Goal: Task Accomplishment & Management: Use online tool/utility

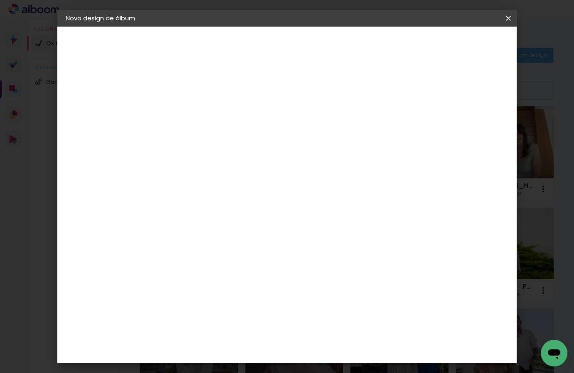
click at [0, 0] on iron-icon at bounding box center [0, 0] width 0 height 0
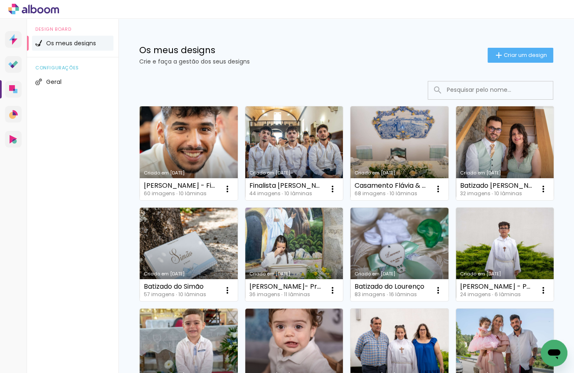
click at [205, 145] on link "Criado em [DATE]" at bounding box center [189, 153] width 98 height 94
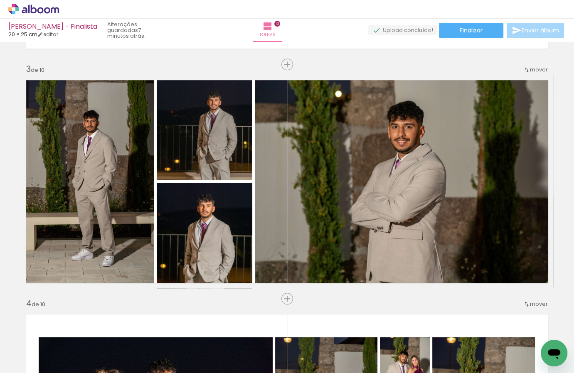
scroll to position [0, 412]
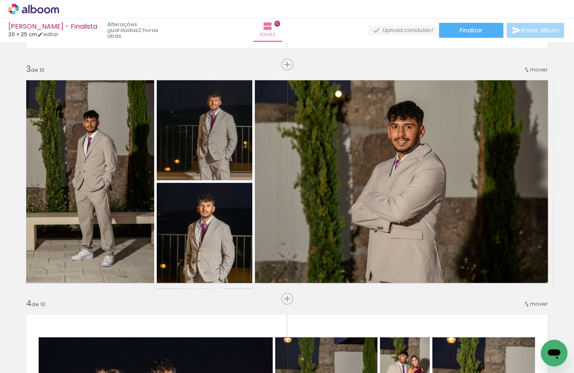
scroll to position [0, 412]
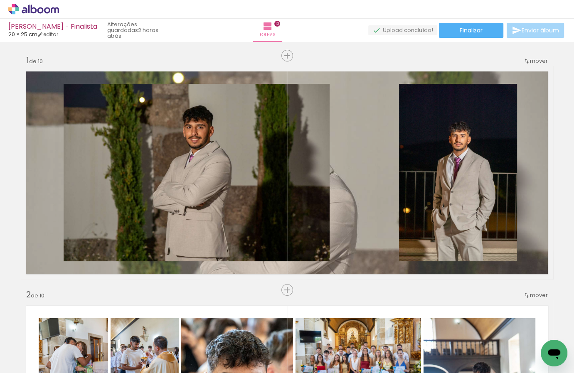
scroll to position [0, 412]
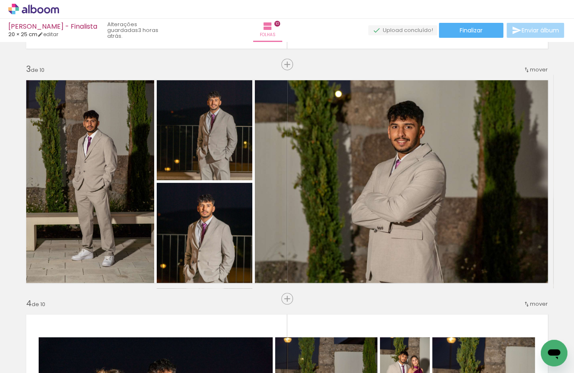
scroll to position [0, 412]
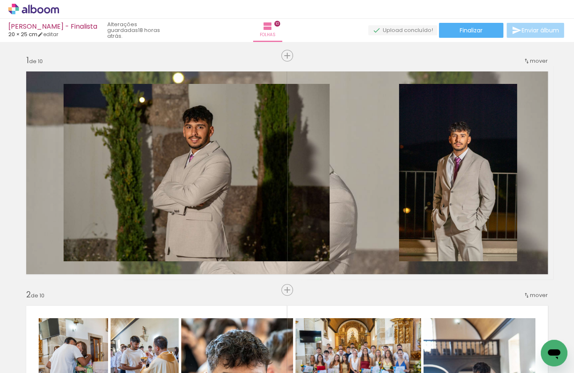
scroll to position [0, 412]
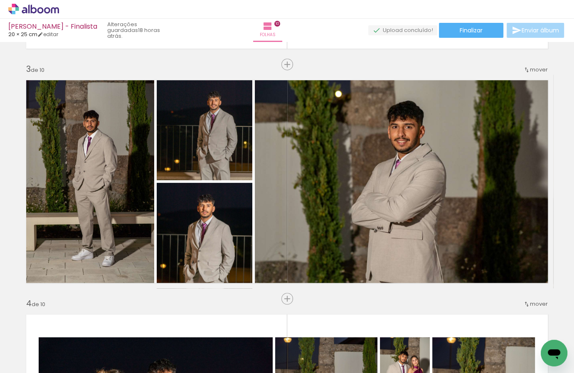
click at [34, 5] on icon at bounding box center [33, 9] width 51 height 11
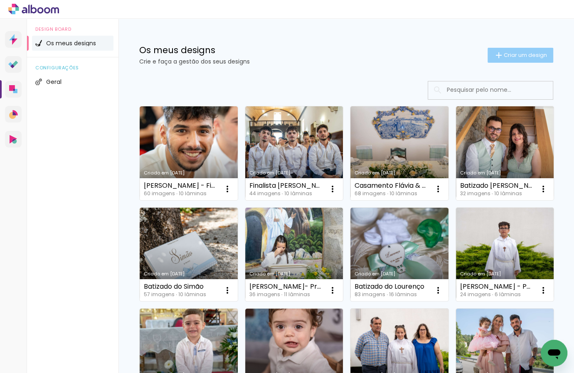
click at [522, 52] on span "Criar um design" at bounding box center [525, 54] width 43 height 5
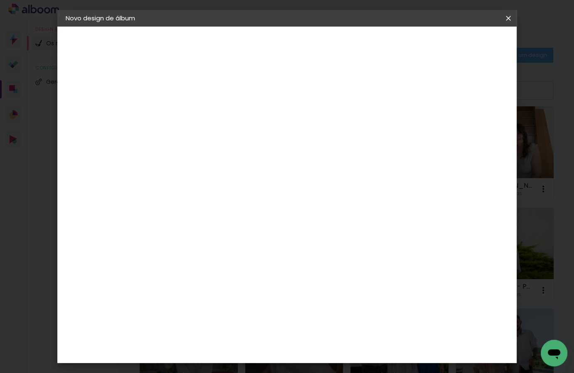
click at [202, 113] on input at bounding box center [202, 111] width 0 height 13
type input "[PERSON_NAME] Finalista"
type paper-input "[PERSON_NAME] Finalista"
click at [0, 0] on slot "Avançar" at bounding box center [0, 0] width 0 height 0
click at [323, 133] on paper-item "Tamanho Livre" at bounding box center [292, 128] width 63 height 22
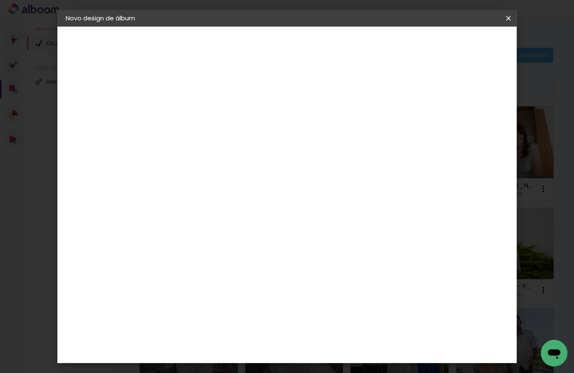
click at [0, 0] on slot "Avançar" at bounding box center [0, 0] width 0 height 0
click at [183, 217] on input "30" at bounding box center [176, 216] width 22 height 12
type input "20,5"
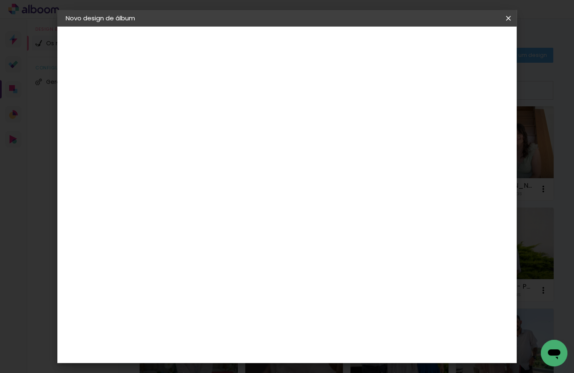
type paper-input "20,5"
click at [338, 265] on input "60" at bounding box center [334, 268] width 22 height 12
type input "41"
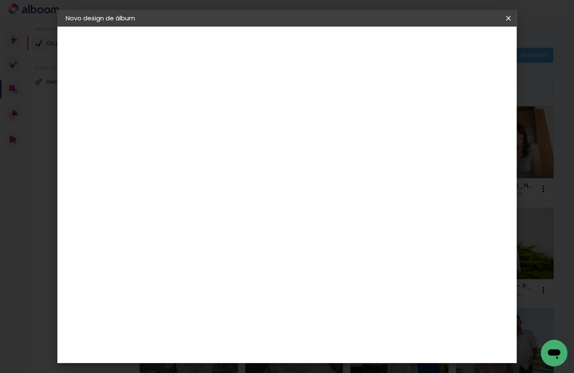
type paper-input "41"
click at [457, 47] on span "Iniciar design" at bounding box center [439, 44] width 38 height 6
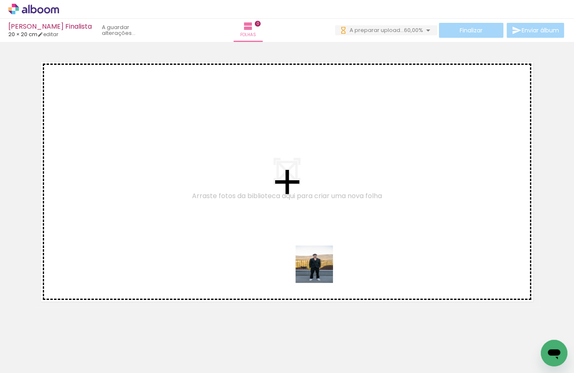
drag, startPoint x: 321, startPoint y: 271, endPoint x: 404, endPoint y: 169, distance: 131.8
click at [404, 169] on quentale-workspace at bounding box center [287, 186] width 574 height 373
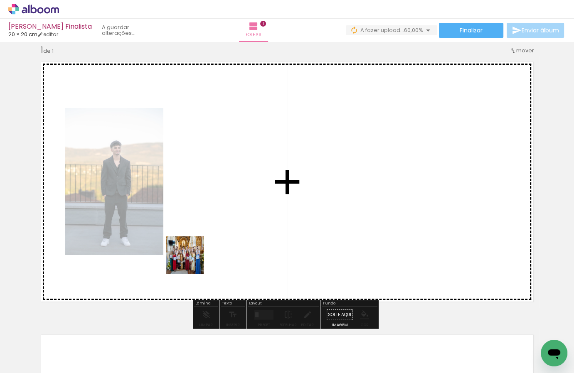
drag, startPoint x: 176, startPoint y: 341, endPoint x: 206, endPoint y: 235, distance: 110.3
click at [204, 240] on quentale-workspace at bounding box center [287, 186] width 574 height 373
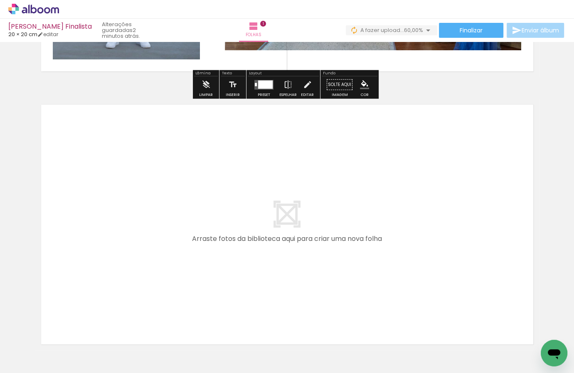
scroll to position [248, 0]
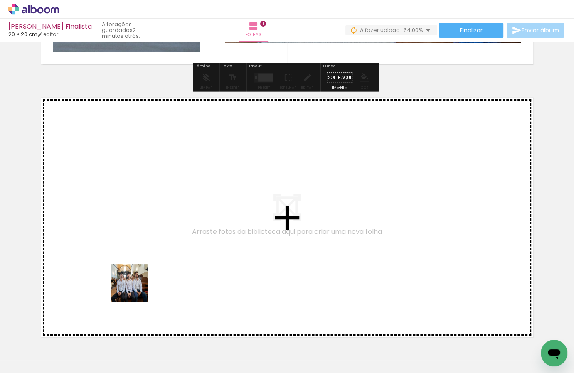
click at [147, 275] on quentale-workspace at bounding box center [287, 186] width 574 height 373
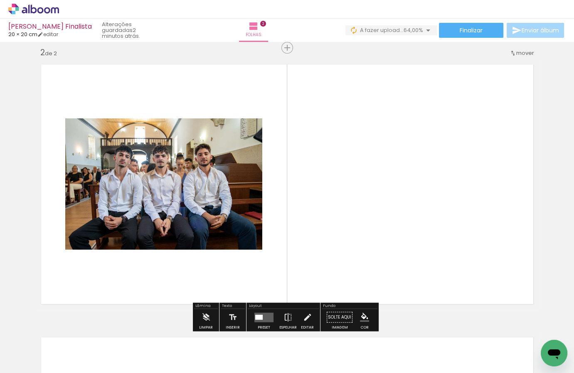
scroll to position [284, 0]
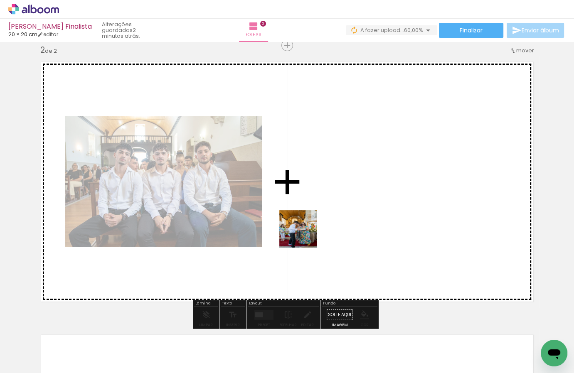
drag, startPoint x: 133, startPoint y: 348, endPoint x: 306, endPoint y: 234, distance: 207.1
click at [306, 234] on quentale-workspace at bounding box center [287, 186] width 574 height 373
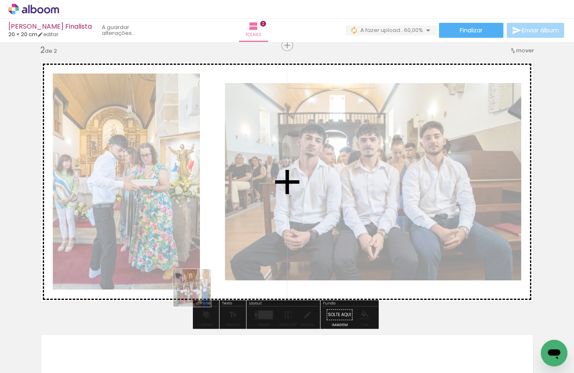
drag, startPoint x: 187, startPoint y: 346, endPoint x: 200, endPoint y: 275, distance: 71.5
click at [200, 275] on quentale-workspace at bounding box center [287, 186] width 574 height 373
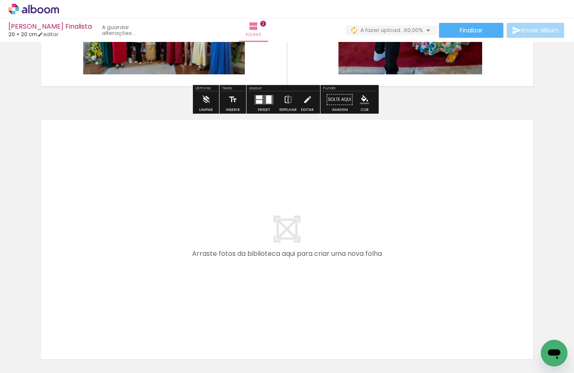
scroll to position [505, 0]
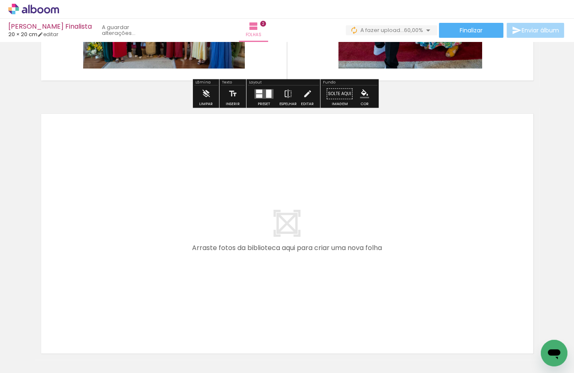
click at [242, 245] on quentale-layouter at bounding box center [287, 234] width 505 height 252
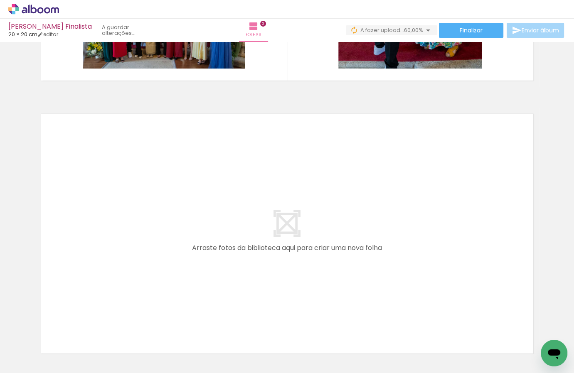
drag, startPoint x: 226, startPoint y: 354, endPoint x: 267, endPoint y: 259, distance: 103.0
click at [267, 259] on quentale-workspace at bounding box center [287, 186] width 574 height 373
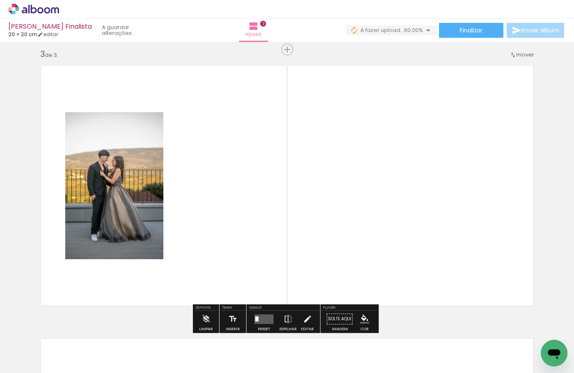
scroll to position [557, 0]
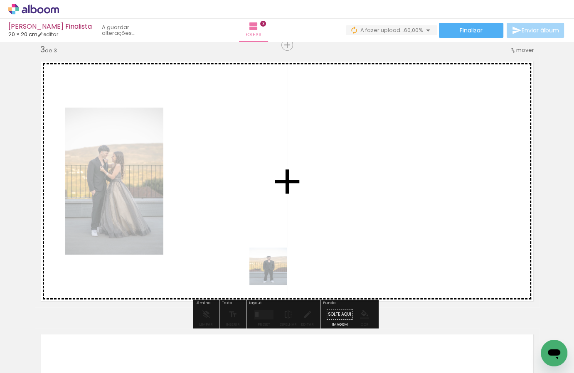
drag, startPoint x: 272, startPoint y: 345, endPoint x: 280, endPoint y: 284, distance: 61.3
click at [275, 269] on quentale-workspace at bounding box center [287, 186] width 574 height 373
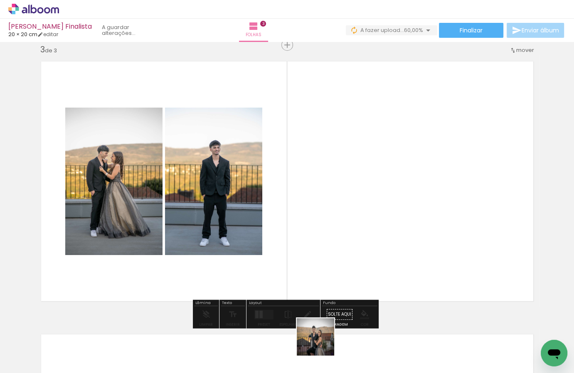
drag, startPoint x: 322, startPoint y: 343, endPoint x: 338, endPoint y: 257, distance: 87.9
click at [338, 257] on quentale-workspace at bounding box center [287, 186] width 574 height 373
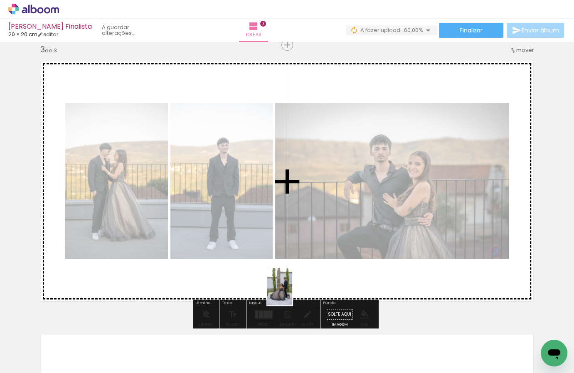
drag, startPoint x: 363, startPoint y: 355, endPoint x: 292, endPoint y: 293, distance: 94.0
click at [292, 293] on quentale-workspace at bounding box center [287, 186] width 574 height 373
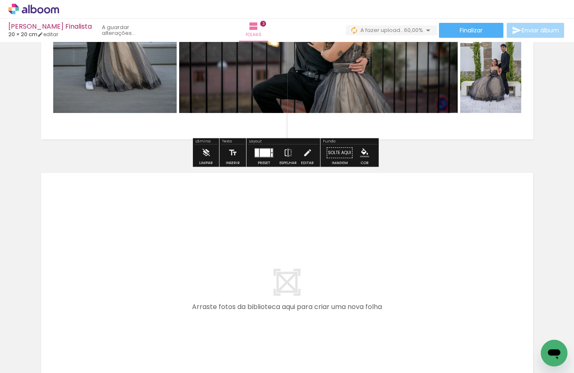
scroll to position [846, 0]
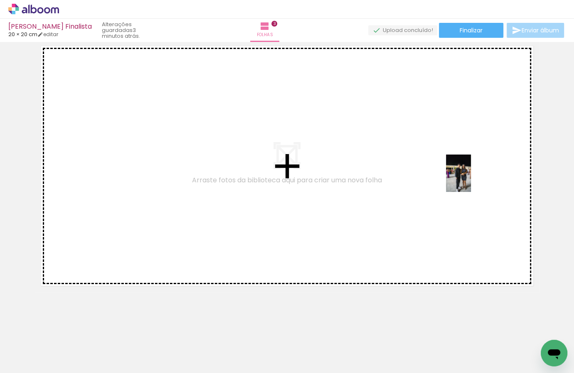
drag, startPoint x: 532, startPoint y: 346, endPoint x: 471, endPoint y: 180, distance: 176.8
click at [471, 180] on quentale-workspace at bounding box center [287, 186] width 574 height 373
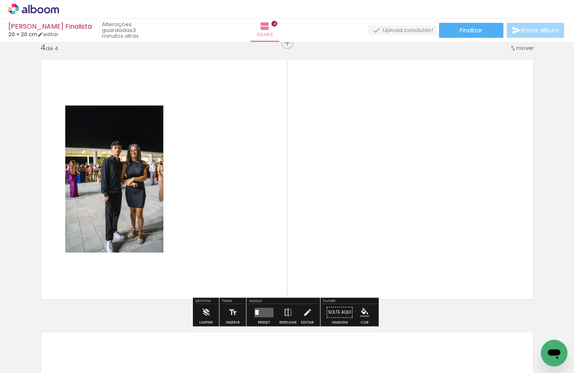
scroll to position [830, 0]
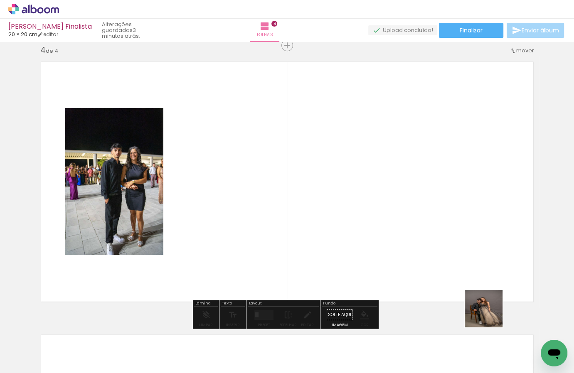
drag, startPoint x: 490, startPoint y: 315, endPoint x: 473, endPoint y: 267, distance: 51.2
click at [474, 267] on quentale-workspace at bounding box center [287, 186] width 574 height 373
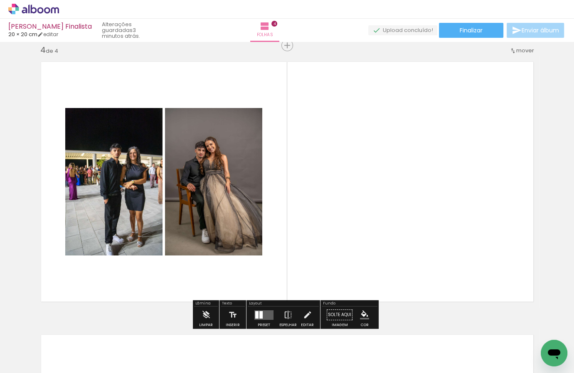
drag, startPoint x: 437, startPoint y: 324, endPoint x: 425, endPoint y: 267, distance: 58.2
click at [430, 282] on quentale-workspace at bounding box center [287, 186] width 574 height 373
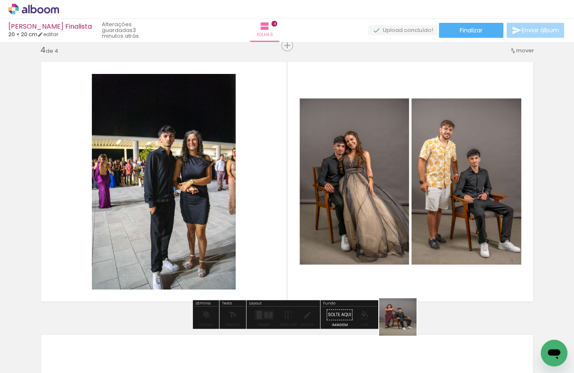
drag, startPoint x: 406, startPoint y: 330, endPoint x: 403, endPoint y: 267, distance: 62.8
click at [403, 267] on quentale-workspace at bounding box center [287, 186] width 574 height 373
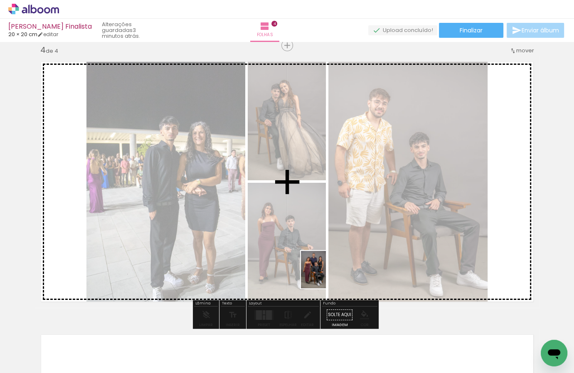
drag, startPoint x: 363, startPoint y: 332, endPoint x: 326, endPoint y: 276, distance: 66.7
click at [326, 276] on quentale-workspace at bounding box center [287, 186] width 574 height 373
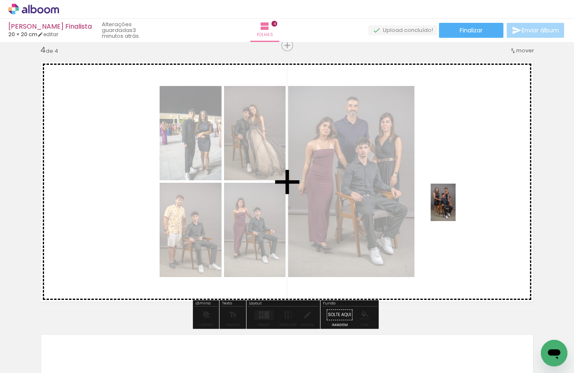
drag, startPoint x: 316, startPoint y: 338, endPoint x: 456, endPoint y: 209, distance: 189.8
click at [456, 209] on quentale-workspace at bounding box center [287, 186] width 574 height 373
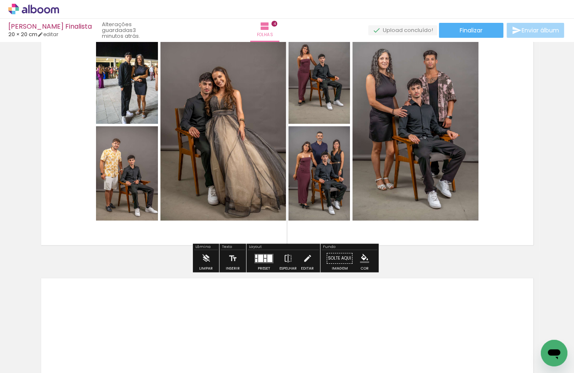
scroll to position [889, 0]
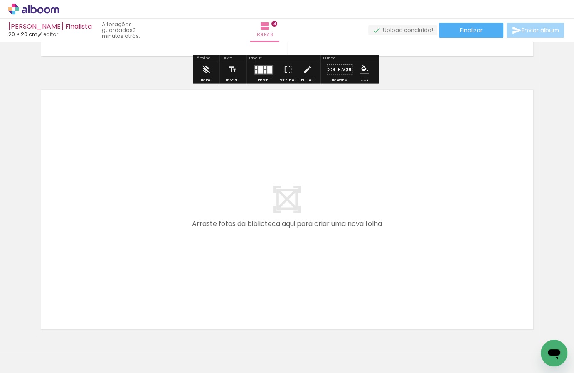
scroll to position [1119, 0]
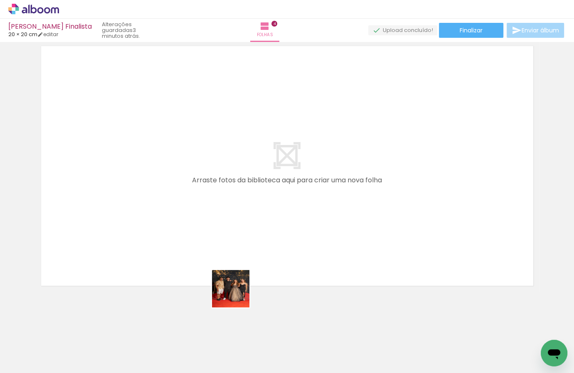
drag, startPoint x: 237, startPoint y: 295, endPoint x: 264, endPoint y: 242, distance: 59.9
click at [262, 249] on quentale-workspace at bounding box center [287, 186] width 574 height 373
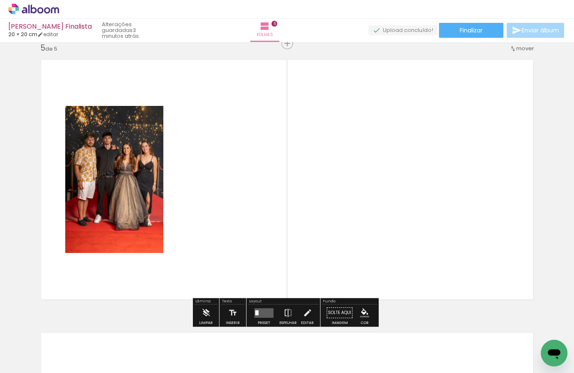
scroll to position [1103, 0]
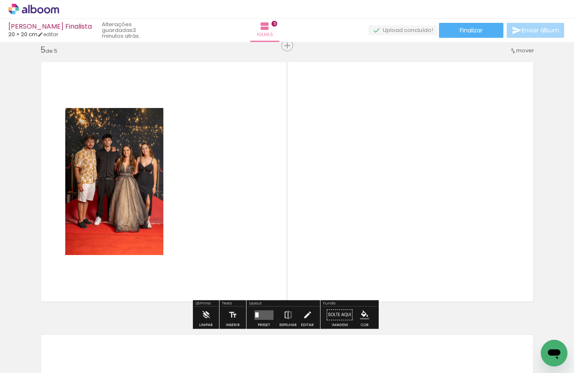
drag, startPoint x: 183, startPoint y: 302, endPoint x: 188, endPoint y: 298, distance: 6.5
drag, startPoint x: 169, startPoint y: 339, endPoint x: 204, endPoint y: 256, distance: 90.6
click at [197, 273] on quentale-workspace at bounding box center [287, 186] width 574 height 373
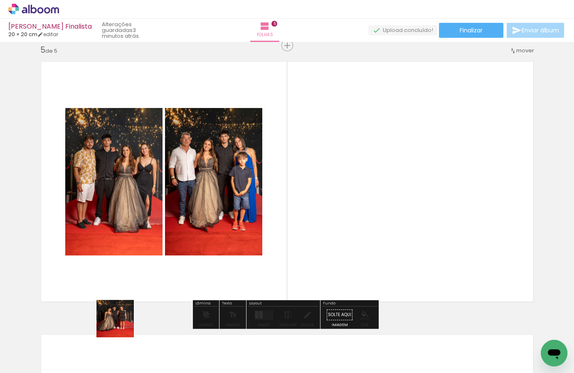
drag, startPoint x: 119, startPoint y: 335, endPoint x: 151, endPoint y: 274, distance: 68.4
click at [151, 274] on quentale-workspace at bounding box center [287, 186] width 574 height 373
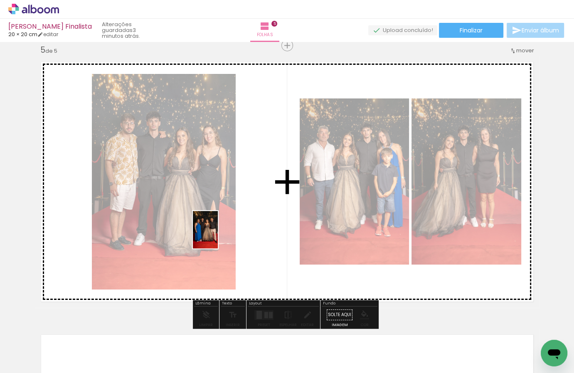
drag, startPoint x: 87, startPoint y: 334, endPoint x: 243, endPoint y: 229, distance: 188.0
click at [243, 229] on quentale-workspace at bounding box center [287, 186] width 574 height 373
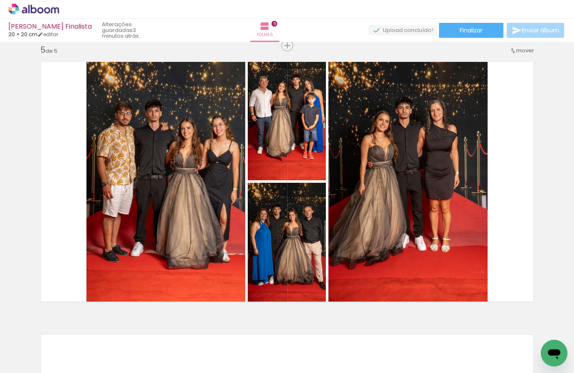
scroll to position [0, 385]
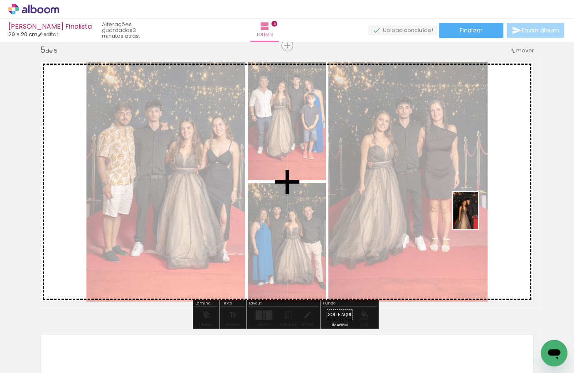
drag, startPoint x: 223, startPoint y: 354, endPoint x: 500, endPoint y: 210, distance: 311.9
click at [500, 210] on quentale-workspace at bounding box center [287, 186] width 574 height 373
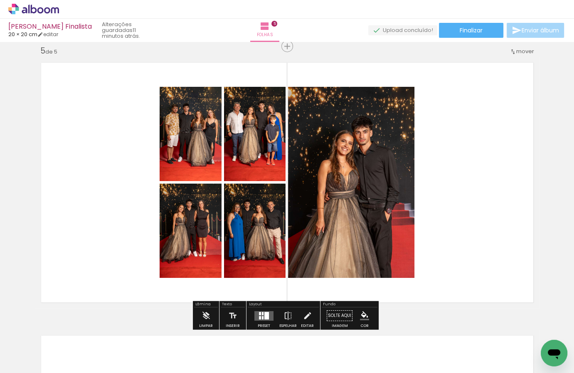
scroll to position [1096, 0]
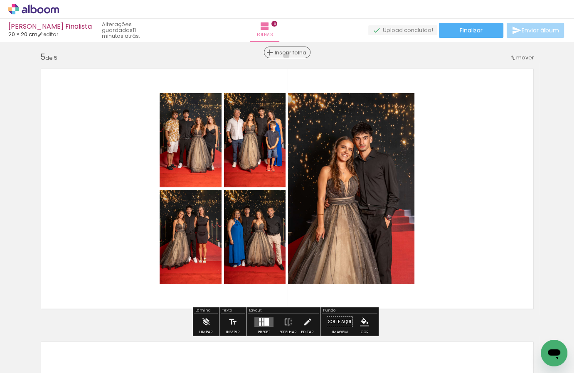
click at [288, 55] on span "Inserir folha" at bounding box center [291, 52] width 32 height 5
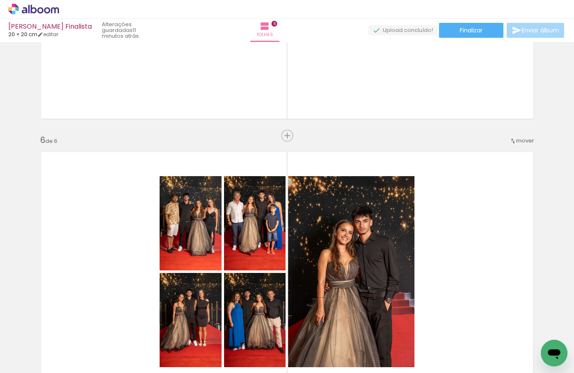
scroll to position [1289, 0]
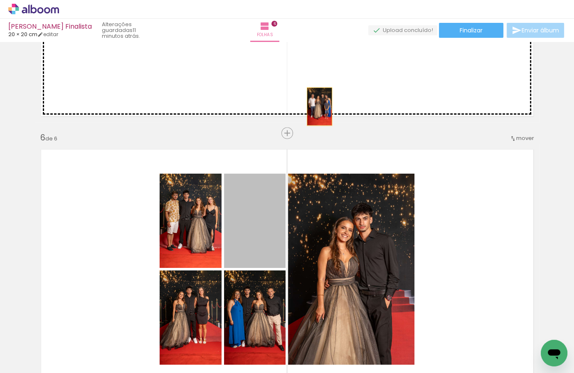
drag, startPoint x: 265, startPoint y: 201, endPoint x: 317, endPoint y: 106, distance: 108.1
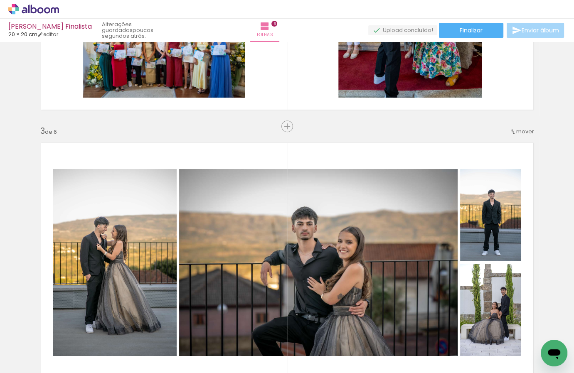
scroll to position [0, 660]
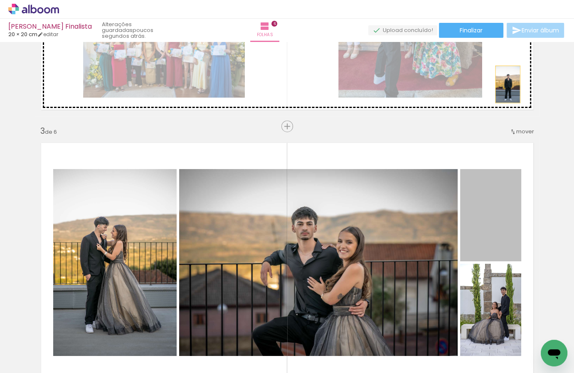
drag, startPoint x: 494, startPoint y: 203, endPoint x: 505, endPoint y: 84, distance: 119.4
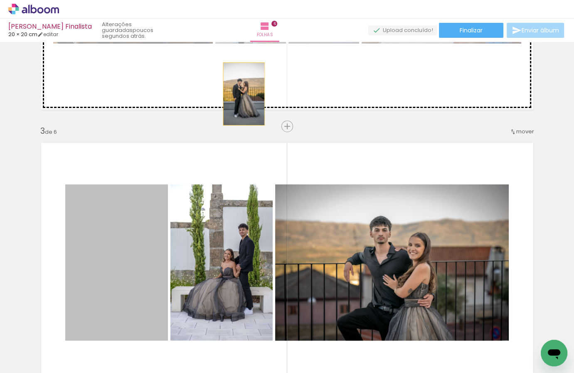
drag, startPoint x: 131, startPoint y: 260, endPoint x: 244, endPoint y: 111, distance: 187.0
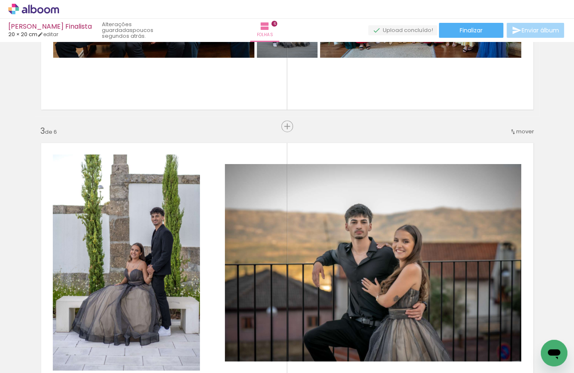
scroll to position [0, 238]
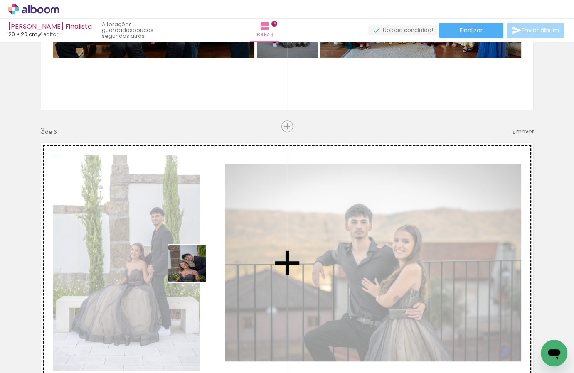
drag, startPoint x: 171, startPoint y: 340, endPoint x: 193, endPoint y: 270, distance: 73.8
click at [193, 270] on quentale-workspace at bounding box center [287, 186] width 574 height 373
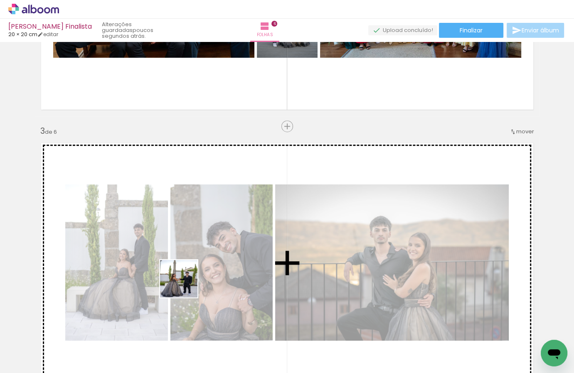
drag, startPoint x: 210, startPoint y: 337, endPoint x: 173, endPoint y: 279, distance: 69.3
click at [173, 279] on quentale-workspace at bounding box center [287, 186] width 574 height 373
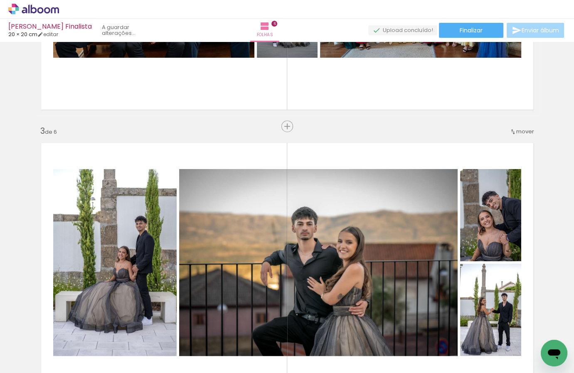
drag, startPoint x: 260, startPoint y: 356, endPoint x: 284, endPoint y: 294, distance: 67.1
click at [282, 299] on quentale-workspace at bounding box center [287, 186] width 574 height 373
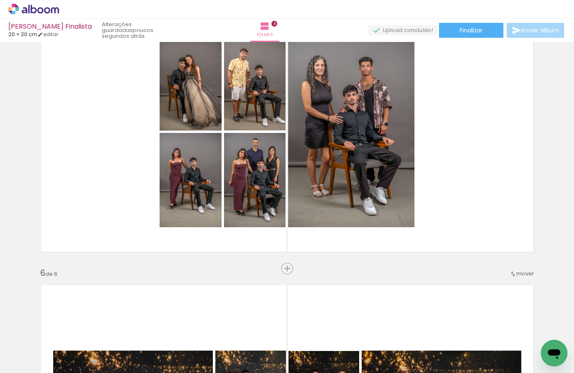
scroll to position [991, 0]
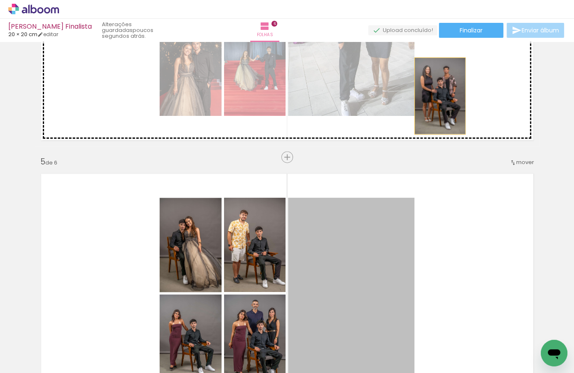
drag, startPoint x: 355, startPoint y: 239, endPoint x: 414, endPoint y: 131, distance: 123.2
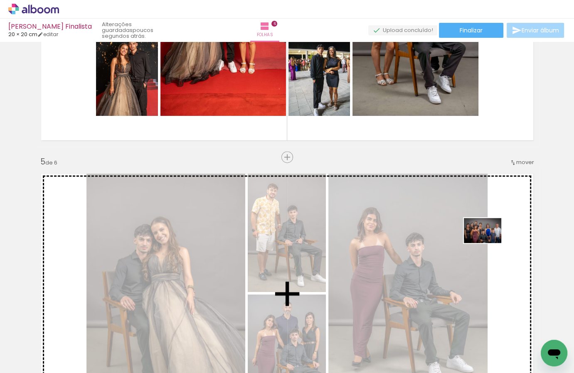
drag, startPoint x: 254, startPoint y: 340, endPoint x: 489, endPoint y: 243, distance: 253.7
click at [489, 243] on quentale-workspace at bounding box center [287, 186] width 574 height 373
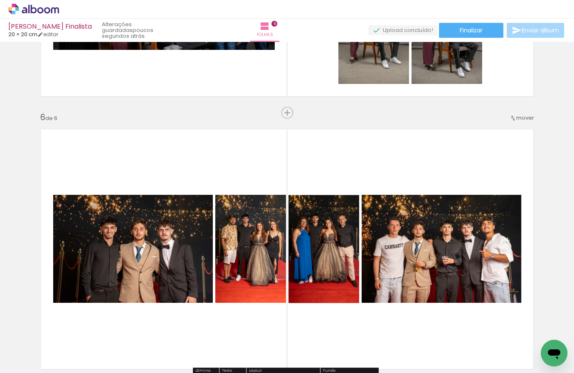
scroll to position [1179, 0]
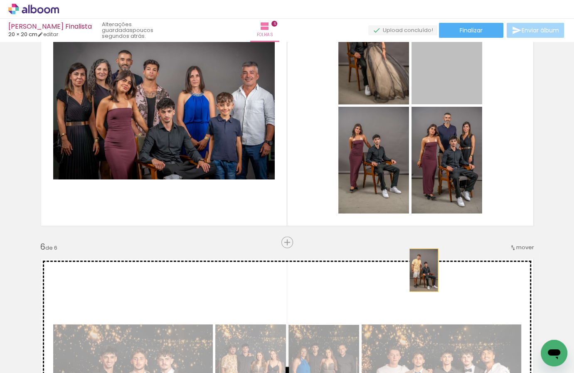
drag, startPoint x: 446, startPoint y: 49, endPoint x: 421, endPoint y: 270, distance: 222.6
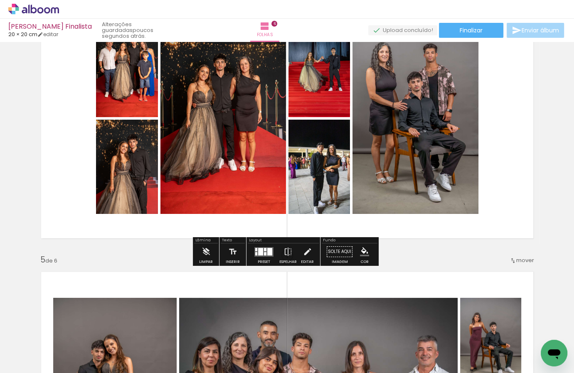
scroll to position [923, 0]
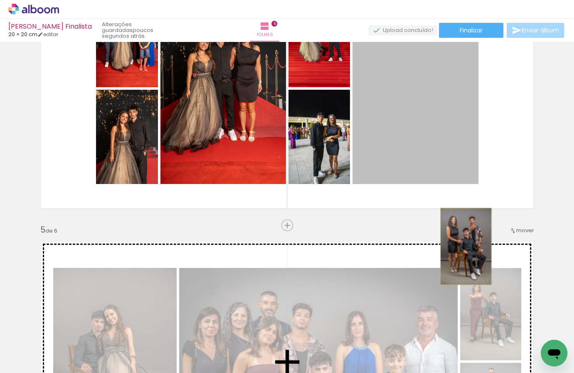
drag, startPoint x: 449, startPoint y: 141, endPoint x: 463, endPoint y: 247, distance: 106.6
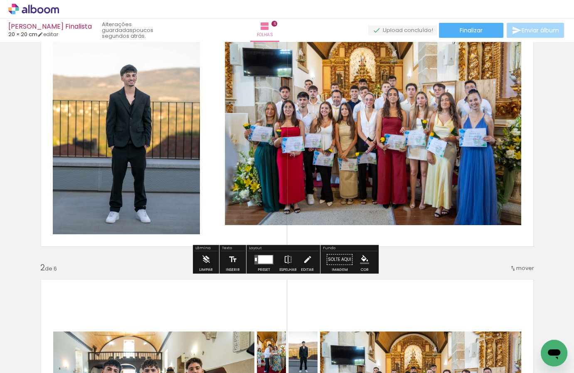
scroll to position [138, 0]
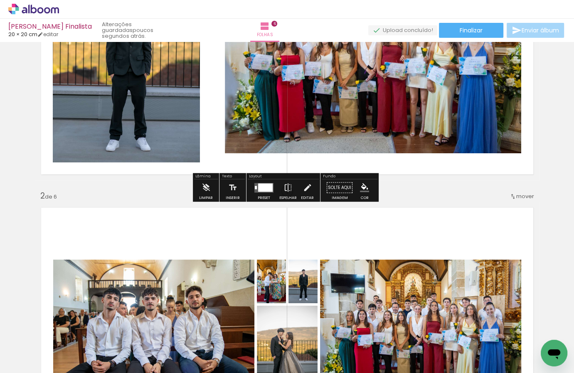
click at [258, 185] on div at bounding box center [265, 187] width 15 height 8
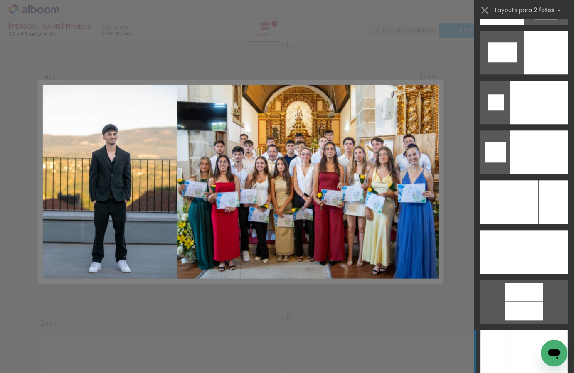
scroll to position [3470, 0]
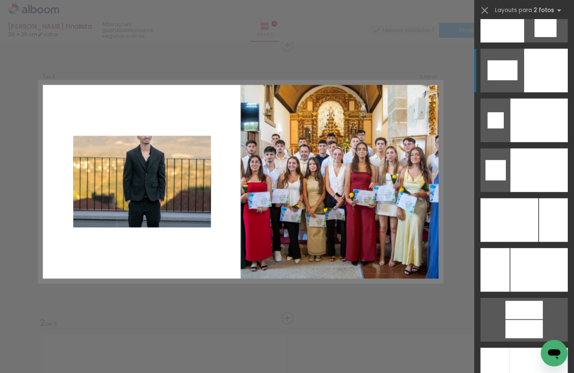
click at [539, 198] on div at bounding box center [553, 220] width 29 height 44
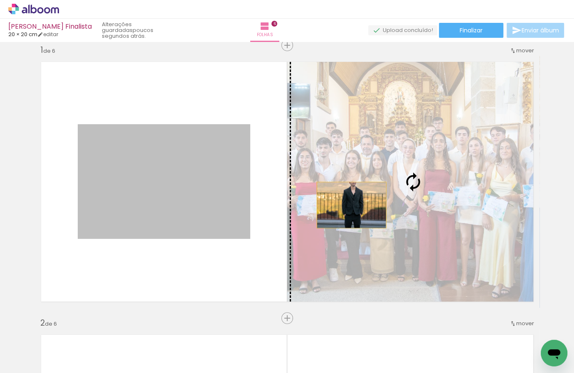
drag, startPoint x: 186, startPoint y: 197, endPoint x: 364, endPoint y: 206, distance: 178.6
click at [0, 0] on slot at bounding box center [0, 0] width 0 height 0
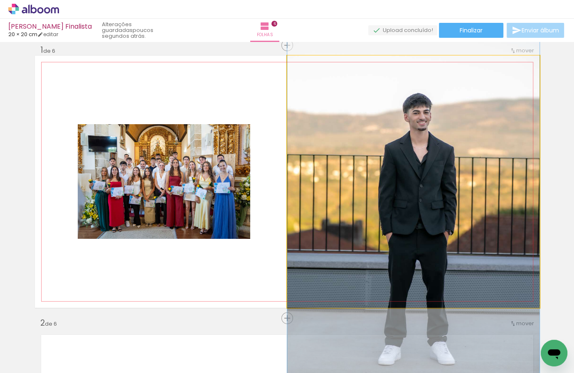
drag, startPoint x: 416, startPoint y: 168, endPoint x: 409, endPoint y: 183, distance: 16.4
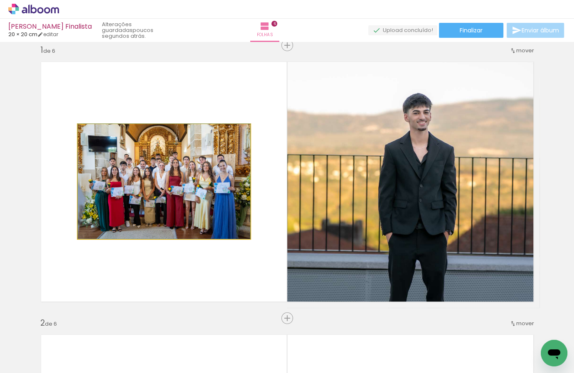
click at [201, 195] on quentale-photo at bounding box center [164, 181] width 173 height 115
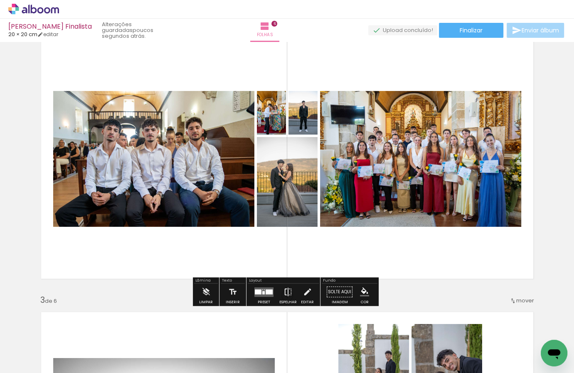
scroll to position [308, 0]
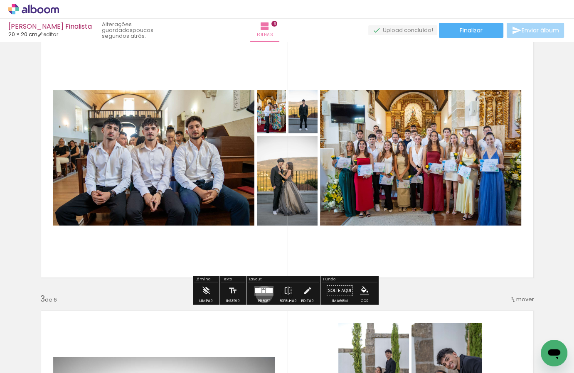
click at [262, 294] on quentale-layouter at bounding box center [263, 291] width 19 height 10
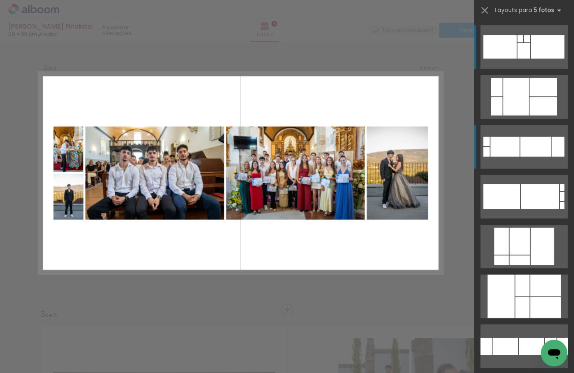
scroll to position [284, 0]
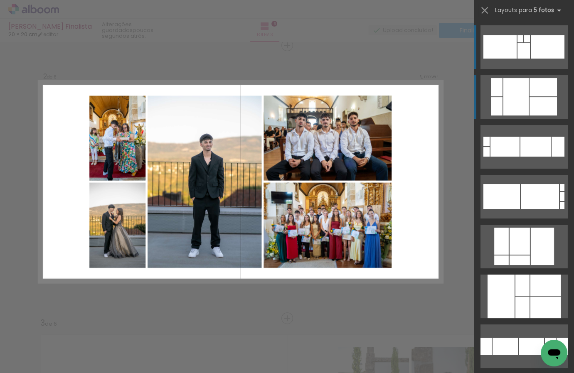
click at [542, 104] on div at bounding box center [543, 106] width 27 height 18
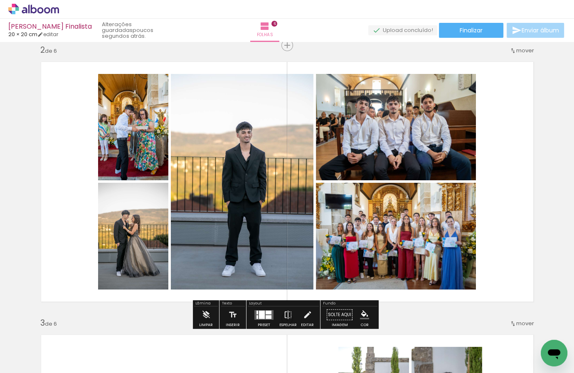
click at [266, 318] on div at bounding box center [269, 317] width 6 height 4
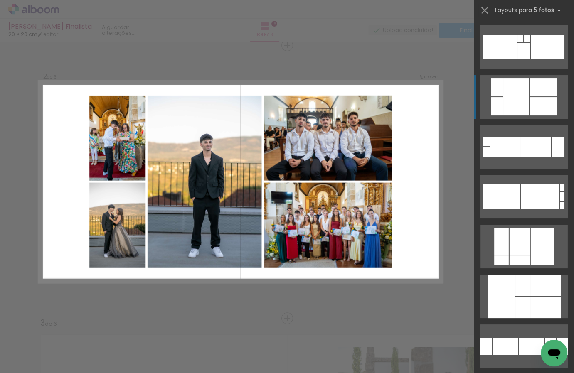
scroll to position [50, 0]
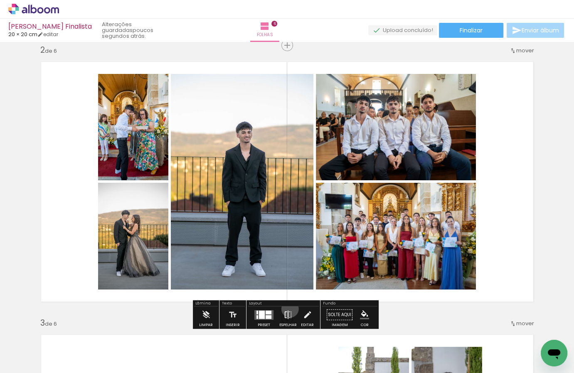
click at [288, 309] on iron-icon at bounding box center [288, 315] width 9 height 17
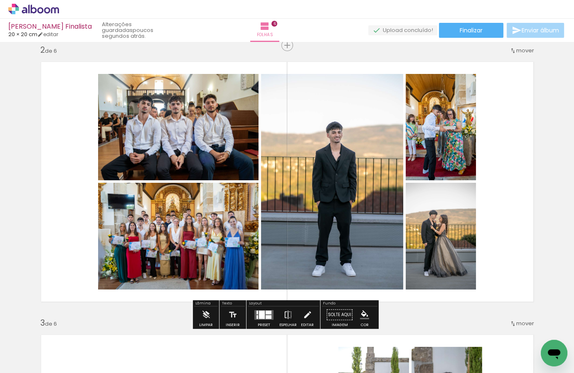
click at [267, 312] on div at bounding box center [269, 313] width 6 height 4
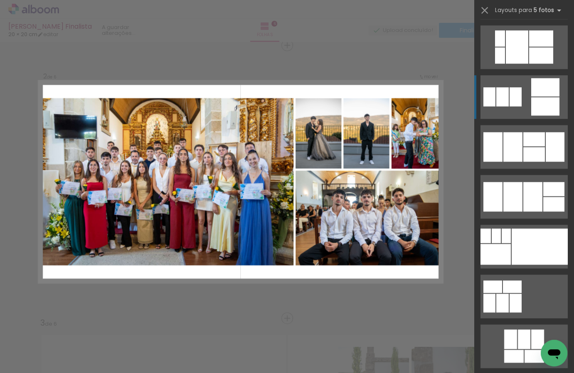
scroll to position [800, 0]
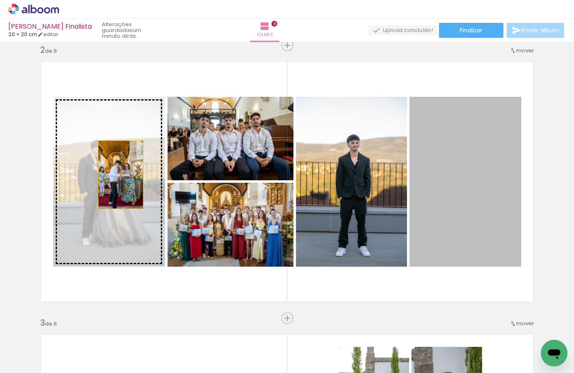
drag, startPoint x: 444, startPoint y: 163, endPoint x: 118, endPoint y: 174, distance: 326.6
click at [0, 0] on slot at bounding box center [0, 0] width 0 height 0
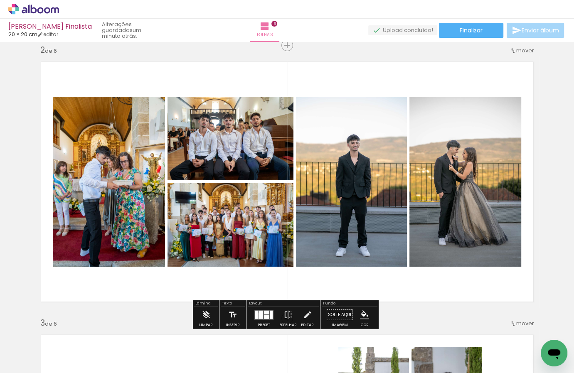
click at [259, 316] on div at bounding box center [261, 315] width 5 height 8
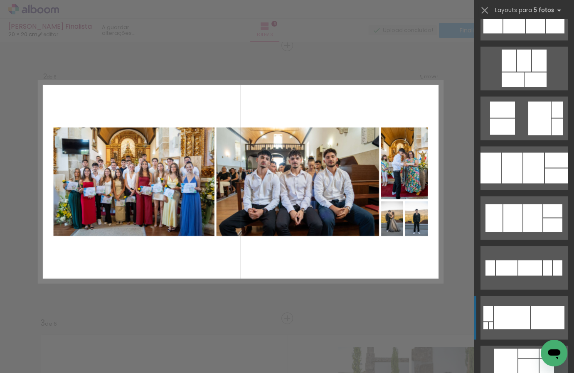
scroll to position [1254, 0]
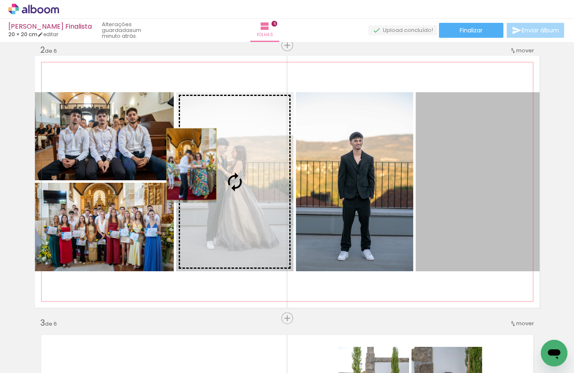
drag, startPoint x: 464, startPoint y: 184, endPoint x: 189, endPoint y: 164, distance: 275.6
click at [0, 0] on slot at bounding box center [0, 0] width 0 height 0
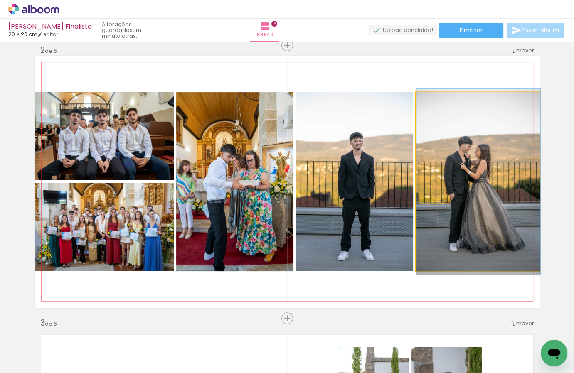
click at [0, 0] on slot at bounding box center [0, 0] width 0 height 0
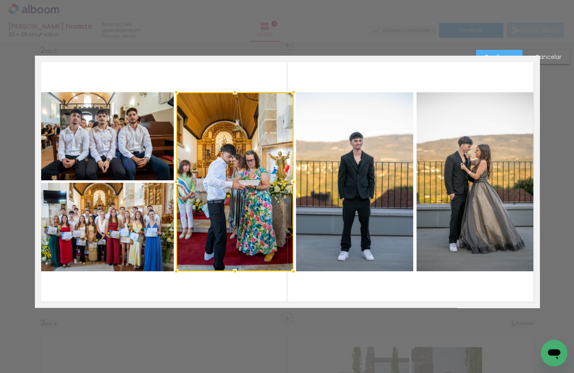
click at [0, 0] on slot "Cancelar" at bounding box center [0, 0] width 0 height 0
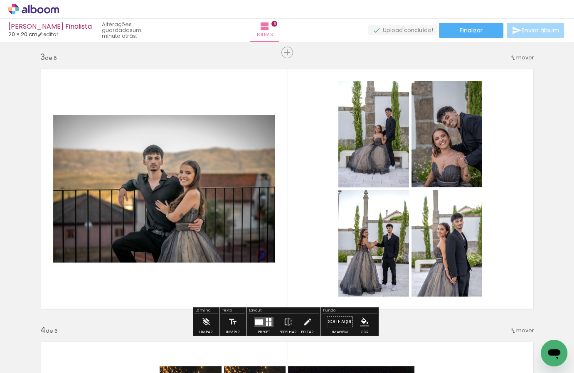
scroll to position [637, 0]
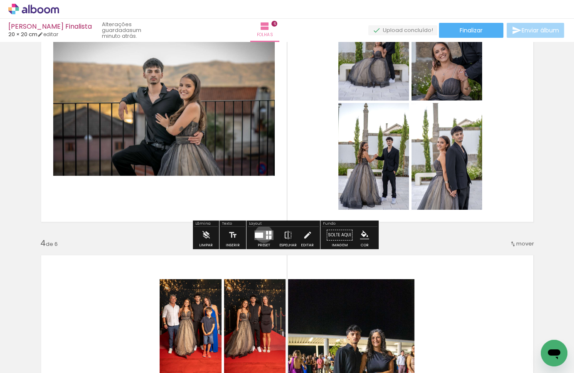
click at [262, 234] on quentale-layouter at bounding box center [263, 235] width 19 height 10
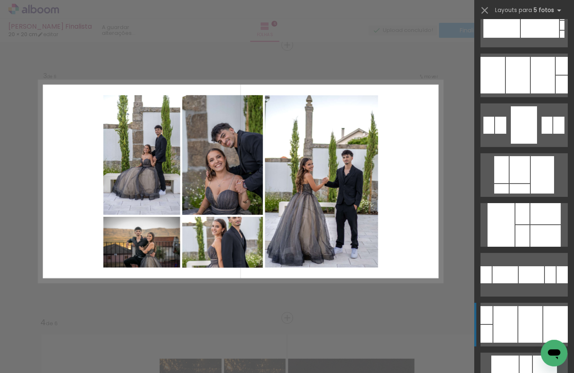
scroll to position [2586, 0]
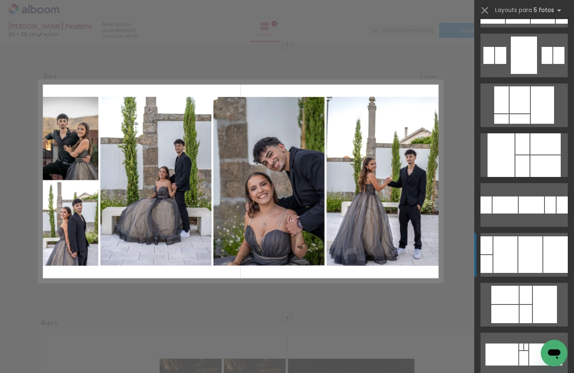
click at [524, 248] on div at bounding box center [531, 255] width 24 height 37
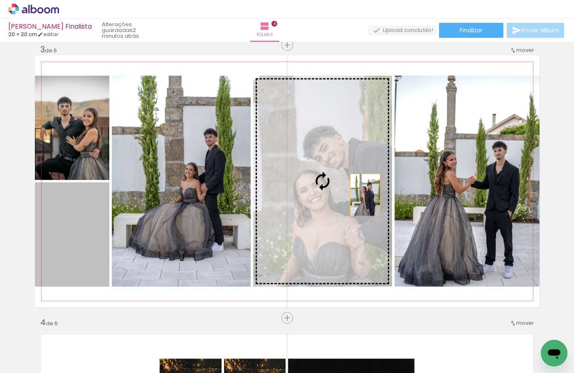
drag, startPoint x: 83, startPoint y: 221, endPoint x: 364, endPoint y: 194, distance: 282.3
click at [0, 0] on slot at bounding box center [0, 0] width 0 height 0
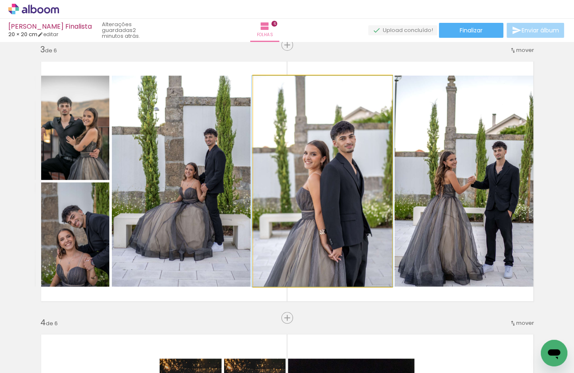
drag, startPoint x: 342, startPoint y: 200, endPoint x: 342, endPoint y: 195, distance: 4.6
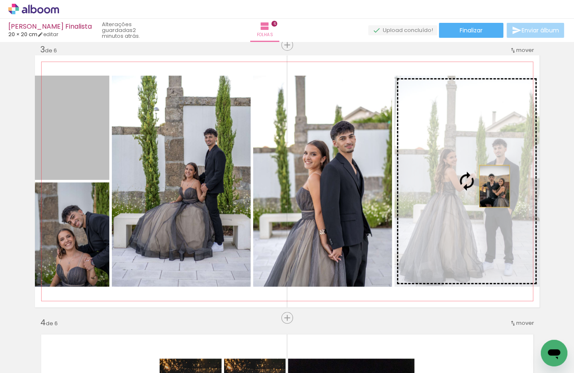
drag, startPoint x: 93, startPoint y: 151, endPoint x: 491, endPoint y: 186, distance: 400.3
click at [0, 0] on slot at bounding box center [0, 0] width 0 height 0
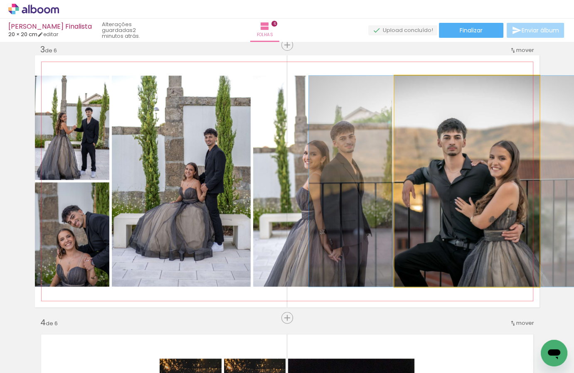
drag, startPoint x: 491, startPoint y: 185, endPoint x: 491, endPoint y: 177, distance: 8.3
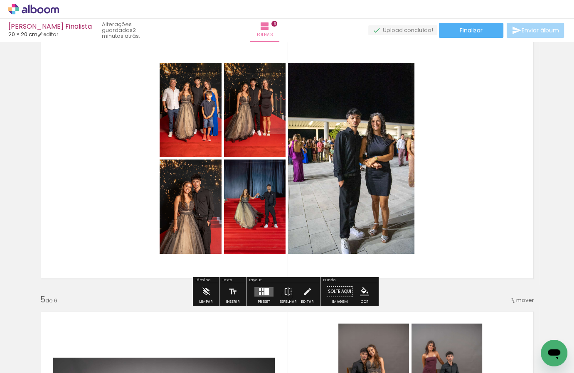
scroll to position [852, 0]
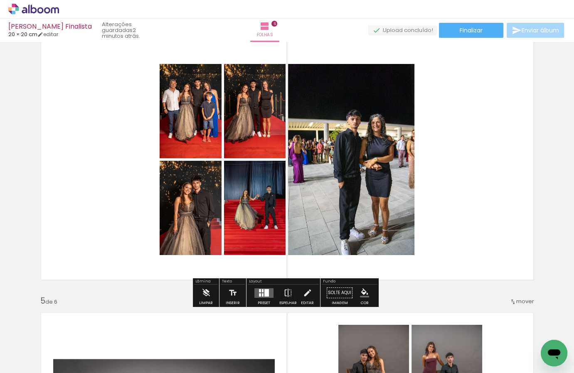
click at [259, 293] on quentale-layouter at bounding box center [263, 293] width 19 height 10
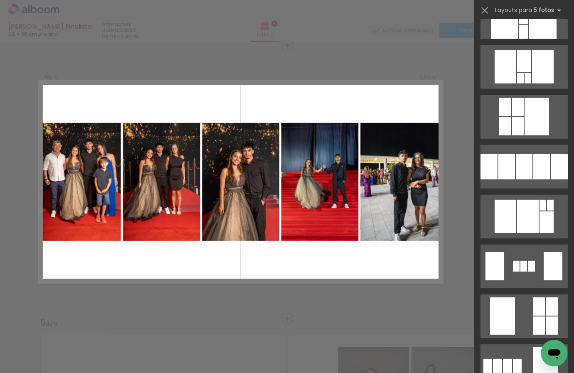
scroll to position [1790, 0]
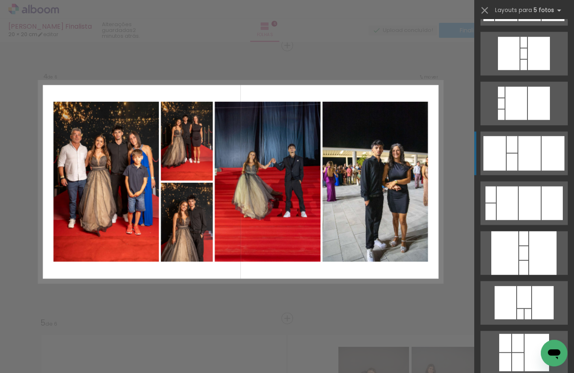
click at [532, 162] on div at bounding box center [530, 153] width 22 height 35
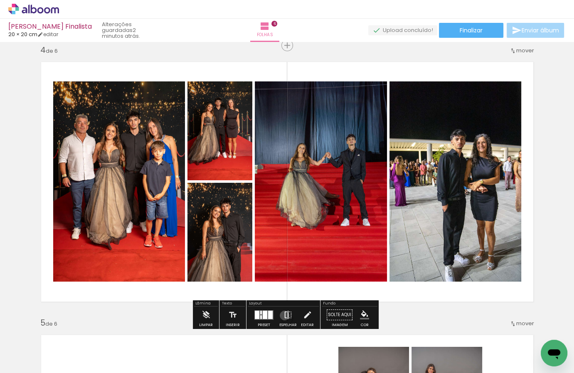
click at [284, 315] on iron-icon at bounding box center [288, 315] width 9 height 17
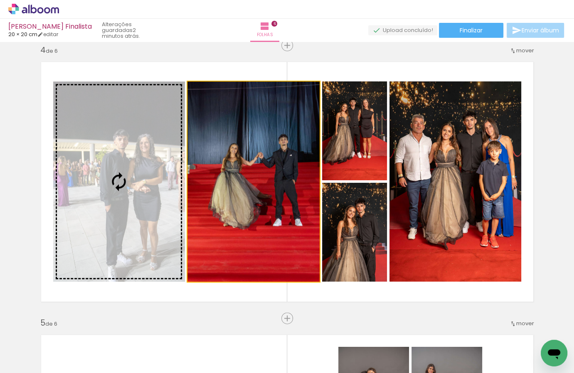
drag, startPoint x: 251, startPoint y: 164, endPoint x: 126, endPoint y: 161, distance: 125.6
click at [0, 0] on slot at bounding box center [0, 0] width 0 height 0
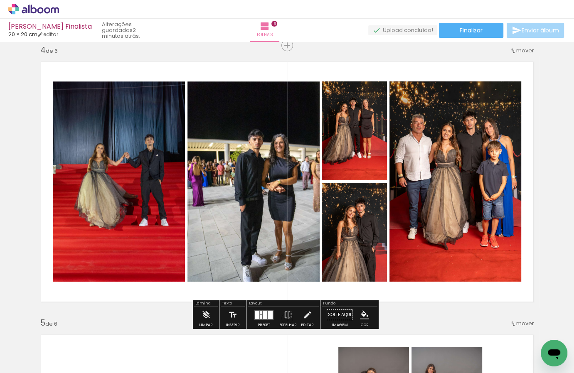
click at [268, 316] on div at bounding box center [270, 315] width 5 height 8
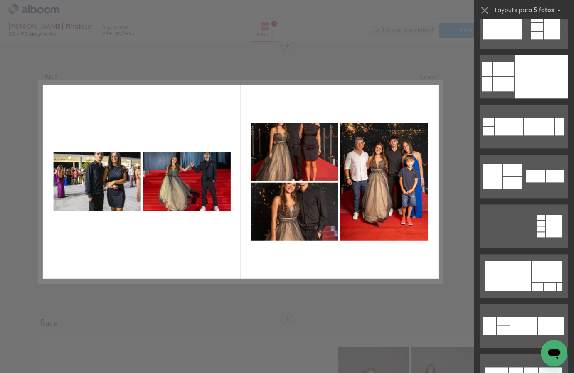
scroll to position [15193, 0]
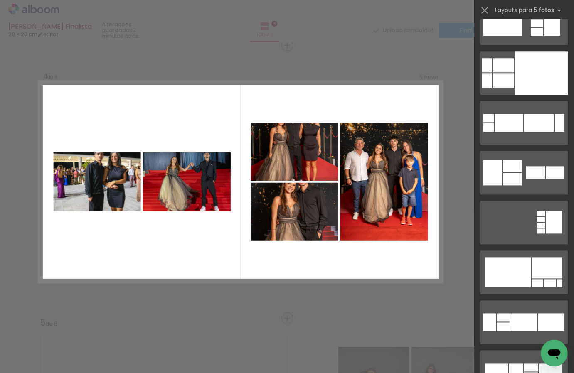
click at [282, 60] on div "Confirmar Cancelar" at bounding box center [287, 178] width 574 height 1932
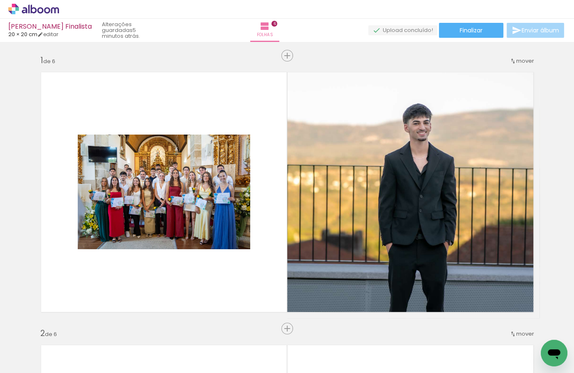
scroll to position [0, 660]
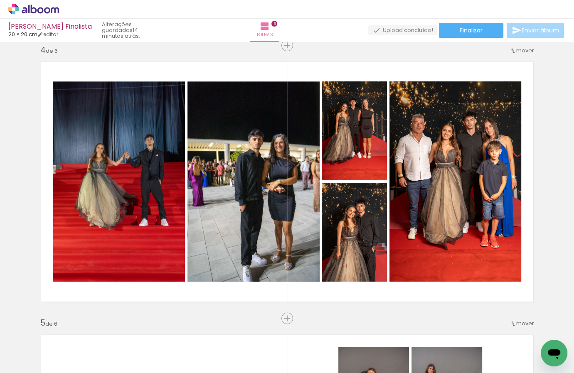
scroll to position [0, 660]
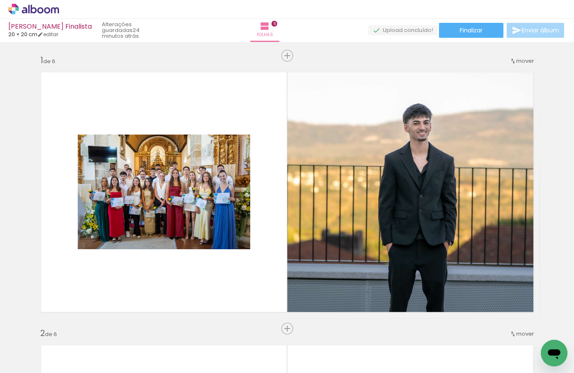
scroll to position [0, 660]
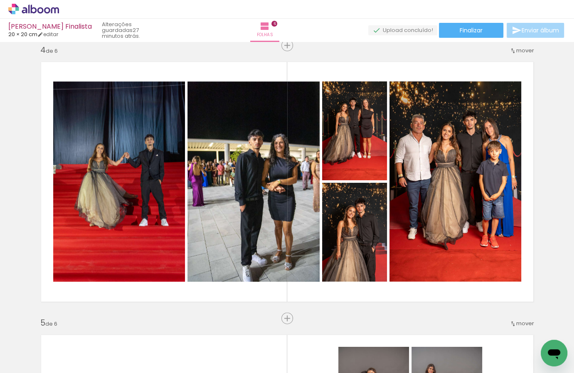
scroll to position [0, 660]
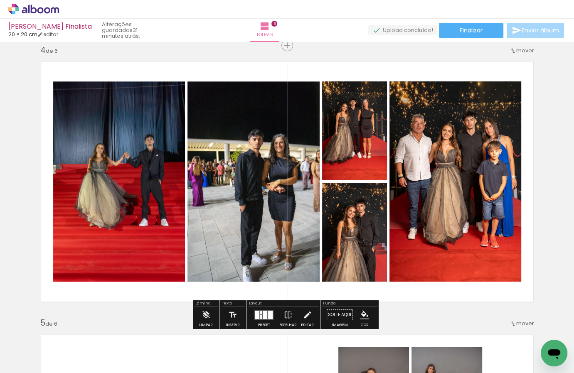
click at [248, 318] on div "Preset Espelhar Editar" at bounding box center [283, 317] width 71 height 21
click at [263, 314] on div at bounding box center [265, 315] width 5 height 8
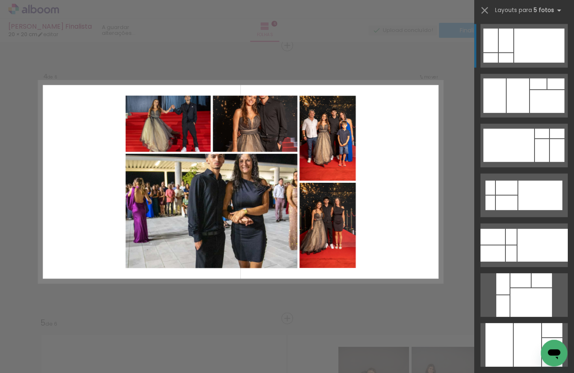
scroll to position [8105, 0]
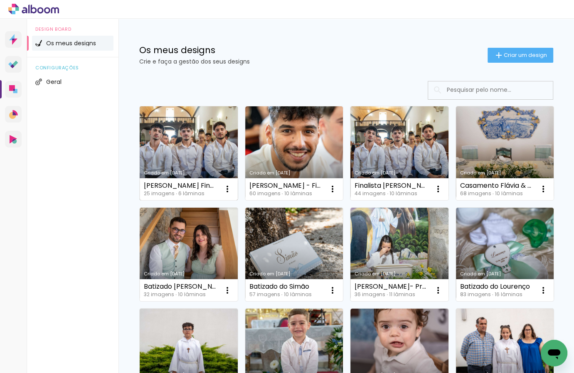
click at [187, 136] on link "Criado em [DATE]" at bounding box center [189, 153] width 98 height 94
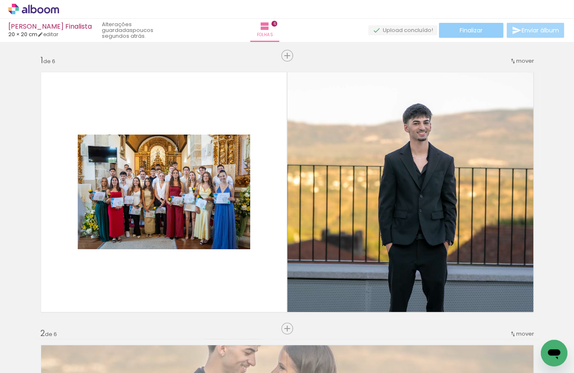
click at [494, 35] on paper-button "Finalizar" at bounding box center [471, 30] width 64 height 15
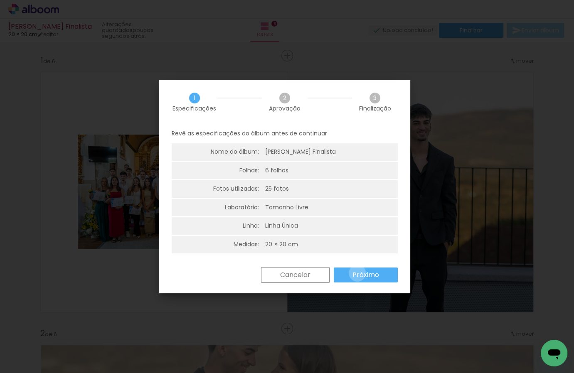
click at [0, 0] on slot "Próximo" at bounding box center [0, 0] width 0 height 0
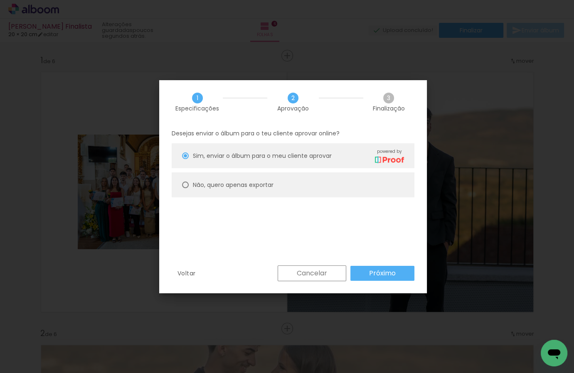
drag, startPoint x: 283, startPoint y: 195, endPoint x: 300, endPoint y: 223, distance: 33.4
click at [283, 195] on paper-radio-button "Não, quero apenas exportar" at bounding box center [293, 185] width 243 height 25
type paper-radio-button "on"
click at [0, 0] on slot "Próximo" at bounding box center [0, 0] width 0 height 0
type input "Alta, 300 DPI"
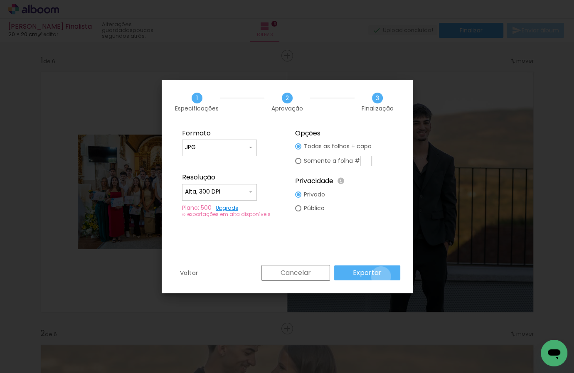
click at [382, 277] on paper-button "Exportar" at bounding box center [367, 273] width 66 height 15
